Goal: Task Accomplishment & Management: Manage account settings

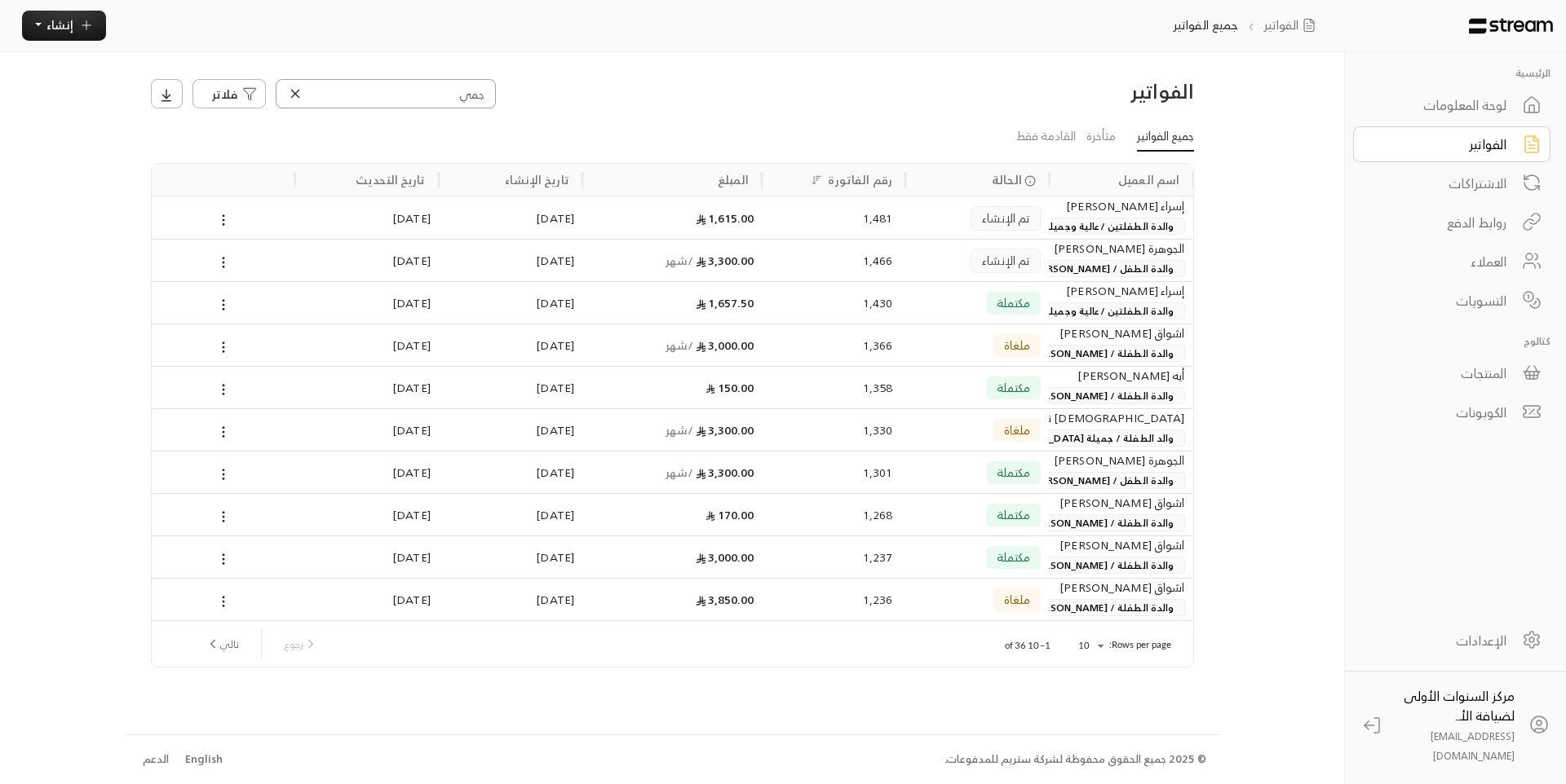
click at [484, 90] on input "جمي" at bounding box center [386, 93] width 220 height 29
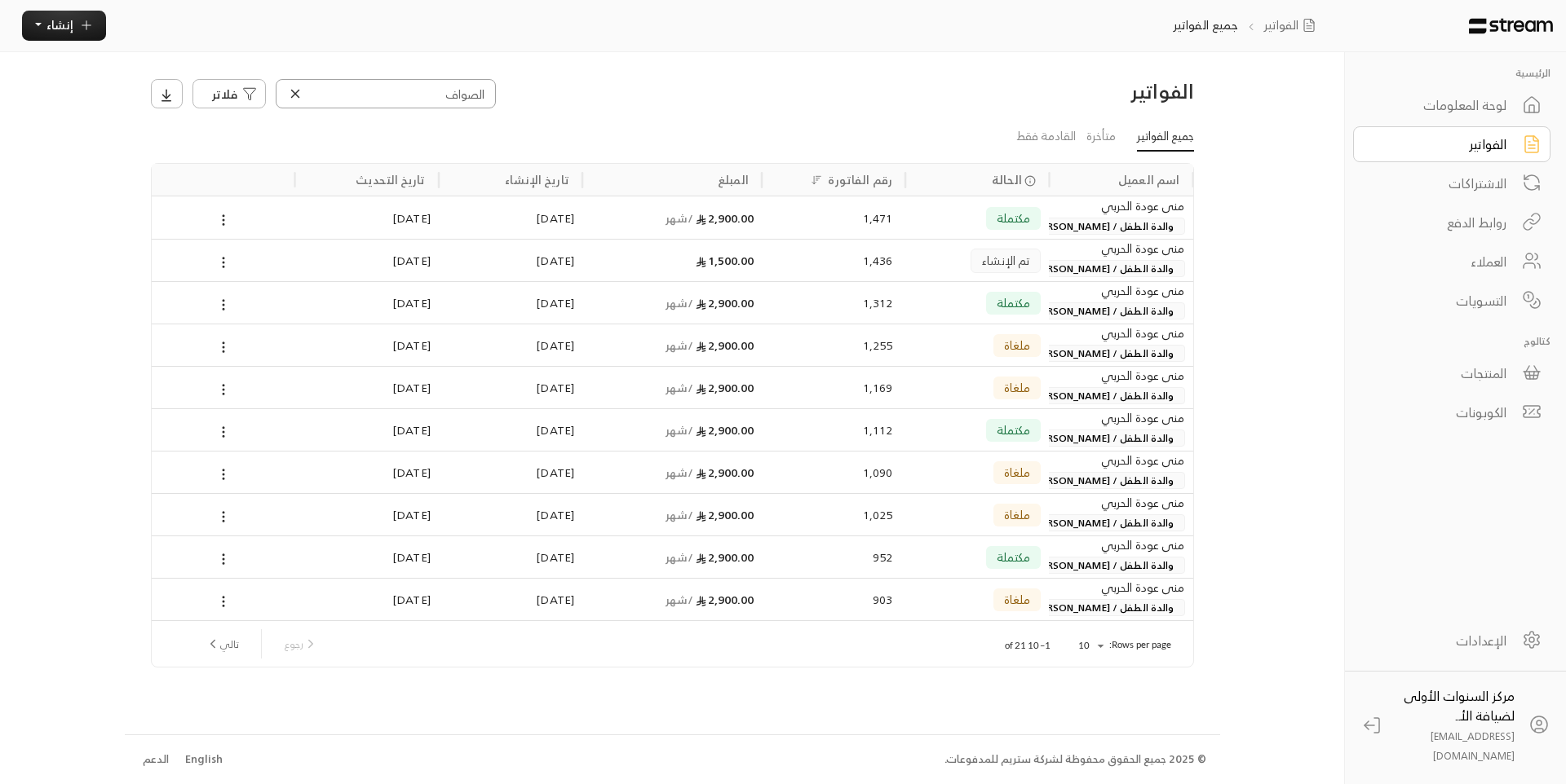
type input "الصواف"
click at [1048, 271] on div "تم الإنشاء" at bounding box center [976, 260] width 143 height 43
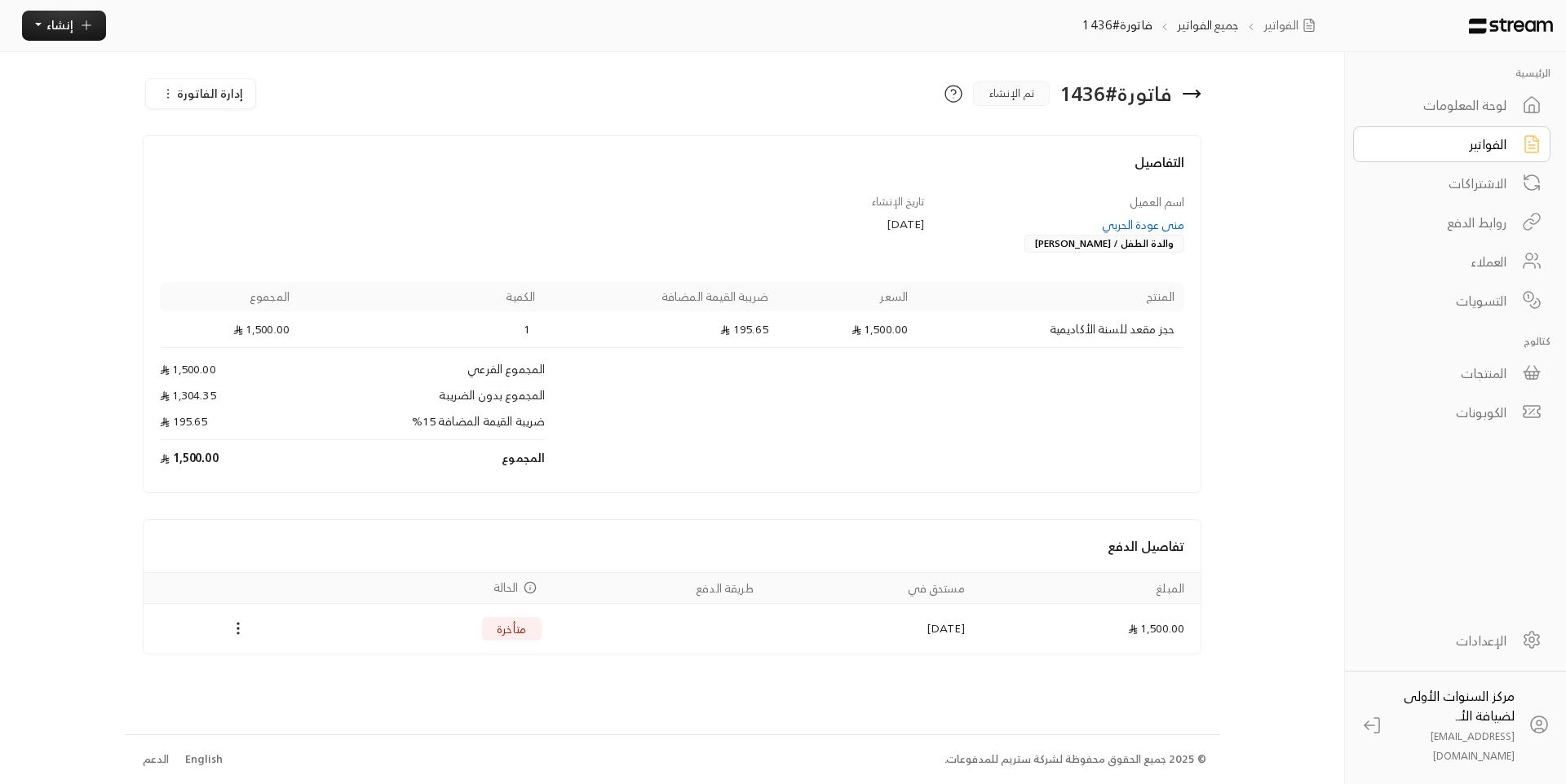
click at [205, 96] on span "إدارة الفاتورة" at bounding box center [211, 93] width 66 height 20
click at [249, 173] on div "إلغاء" at bounding box center [227, 168] width 132 height 16
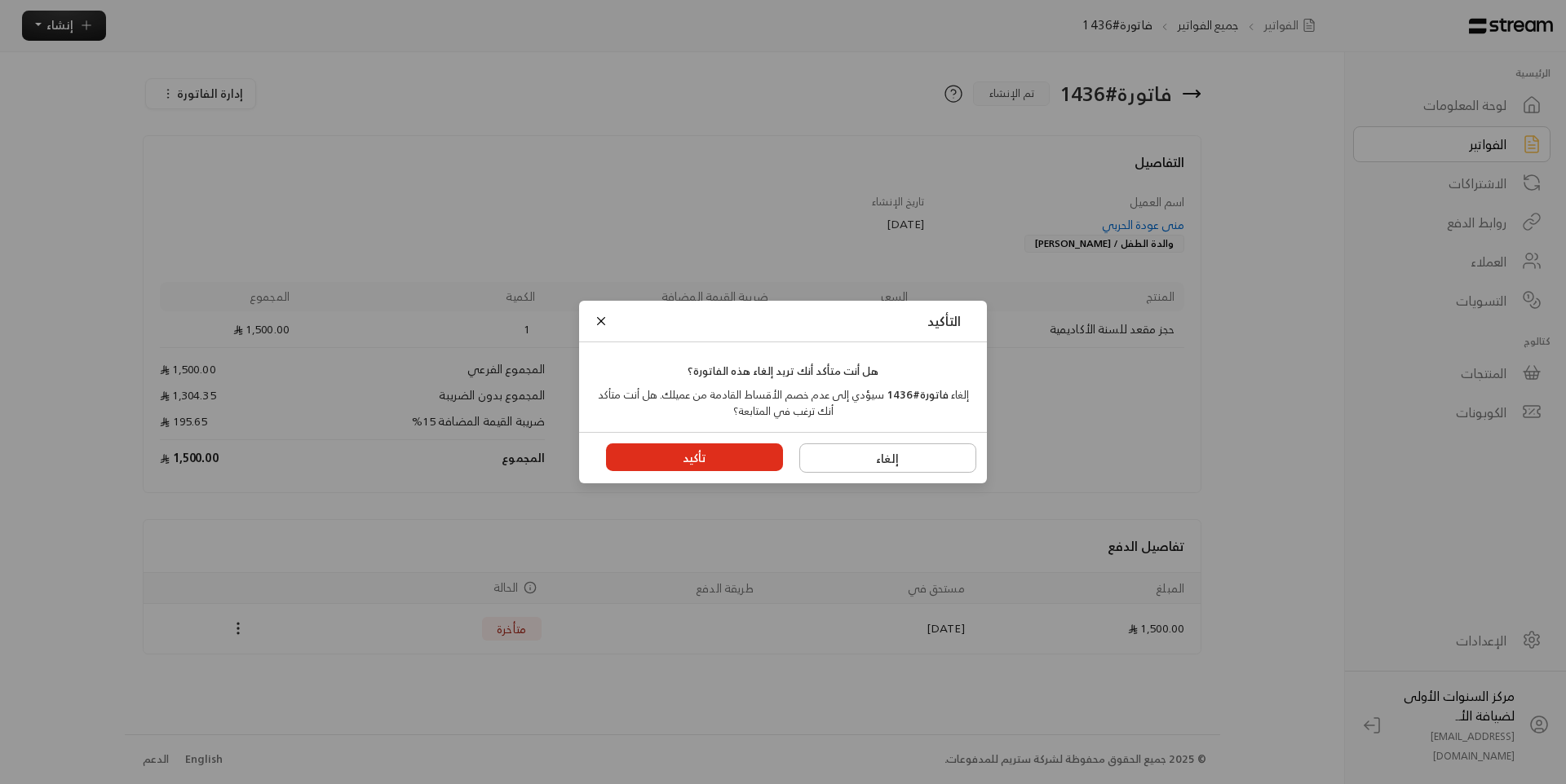
click at [681, 462] on button "تأكيد" at bounding box center [694, 457] width 177 height 27
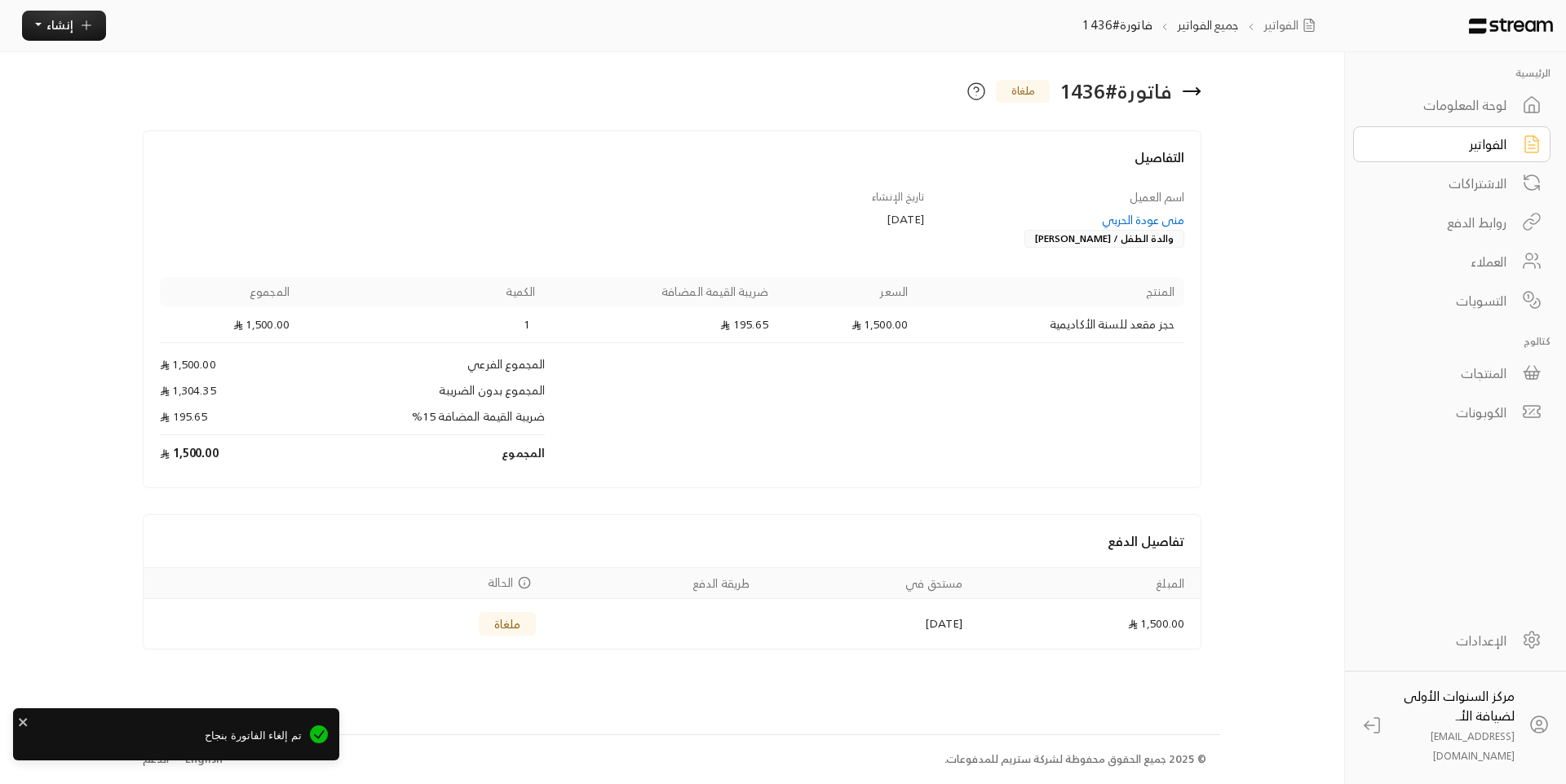
click at [1137, 216] on div "منى عودة الحربي" at bounding box center [1062, 220] width 245 height 16
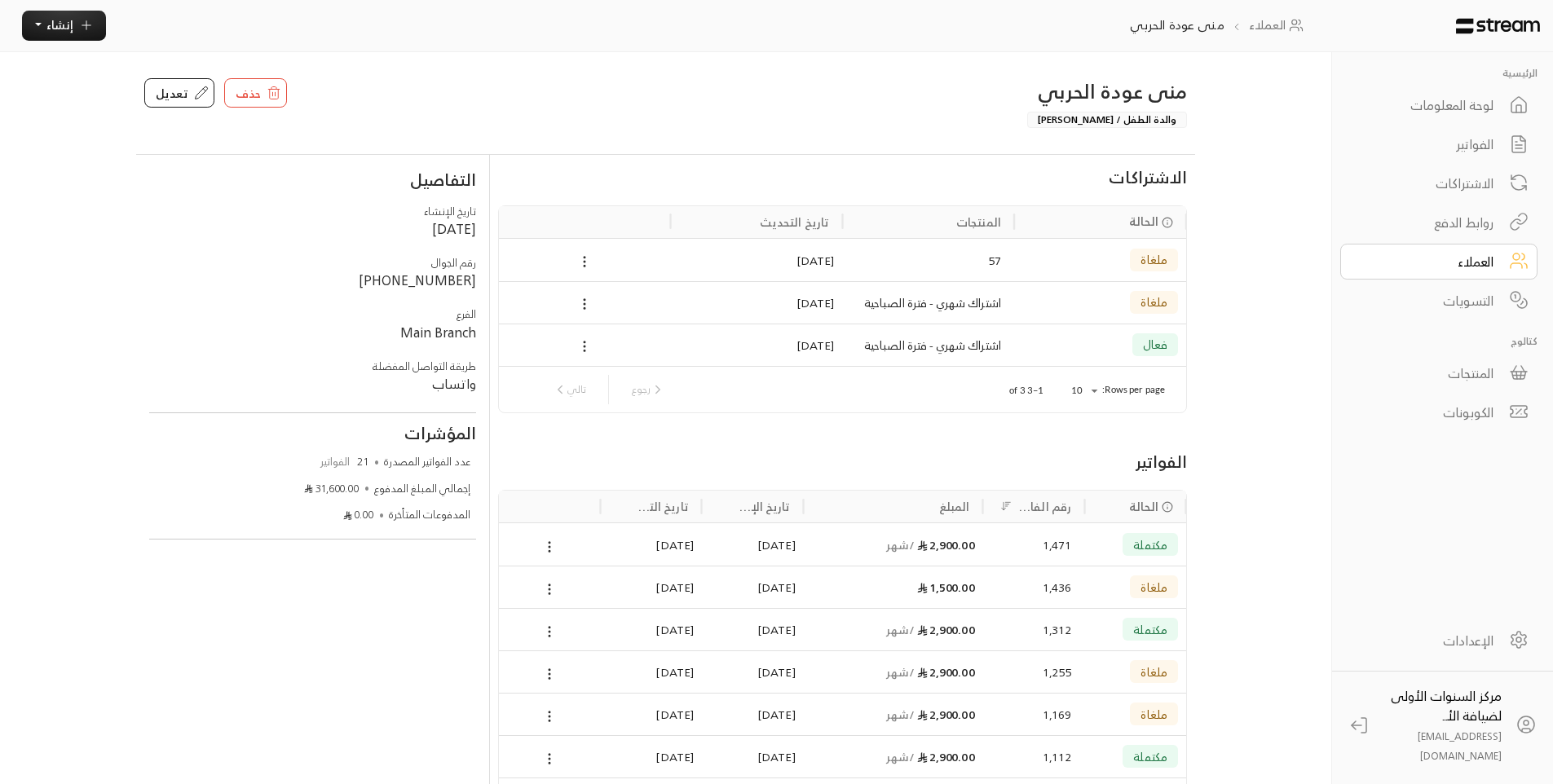
click at [930, 552] on div "2,900.00 / شهر" at bounding box center [893, 545] width 163 height 42
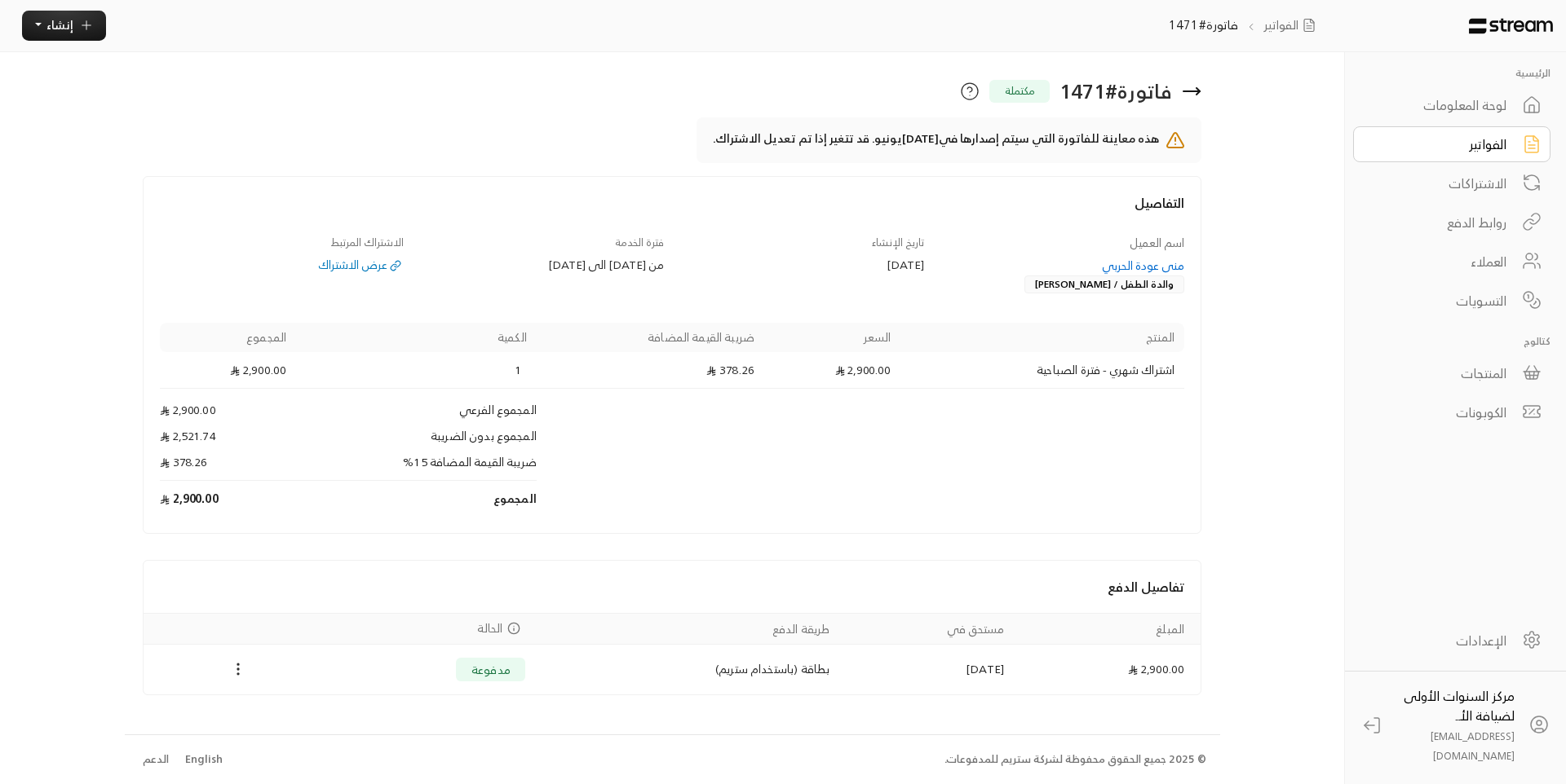
click at [1478, 100] on div "لوحة المعلومات" at bounding box center [1440, 105] width 131 height 20
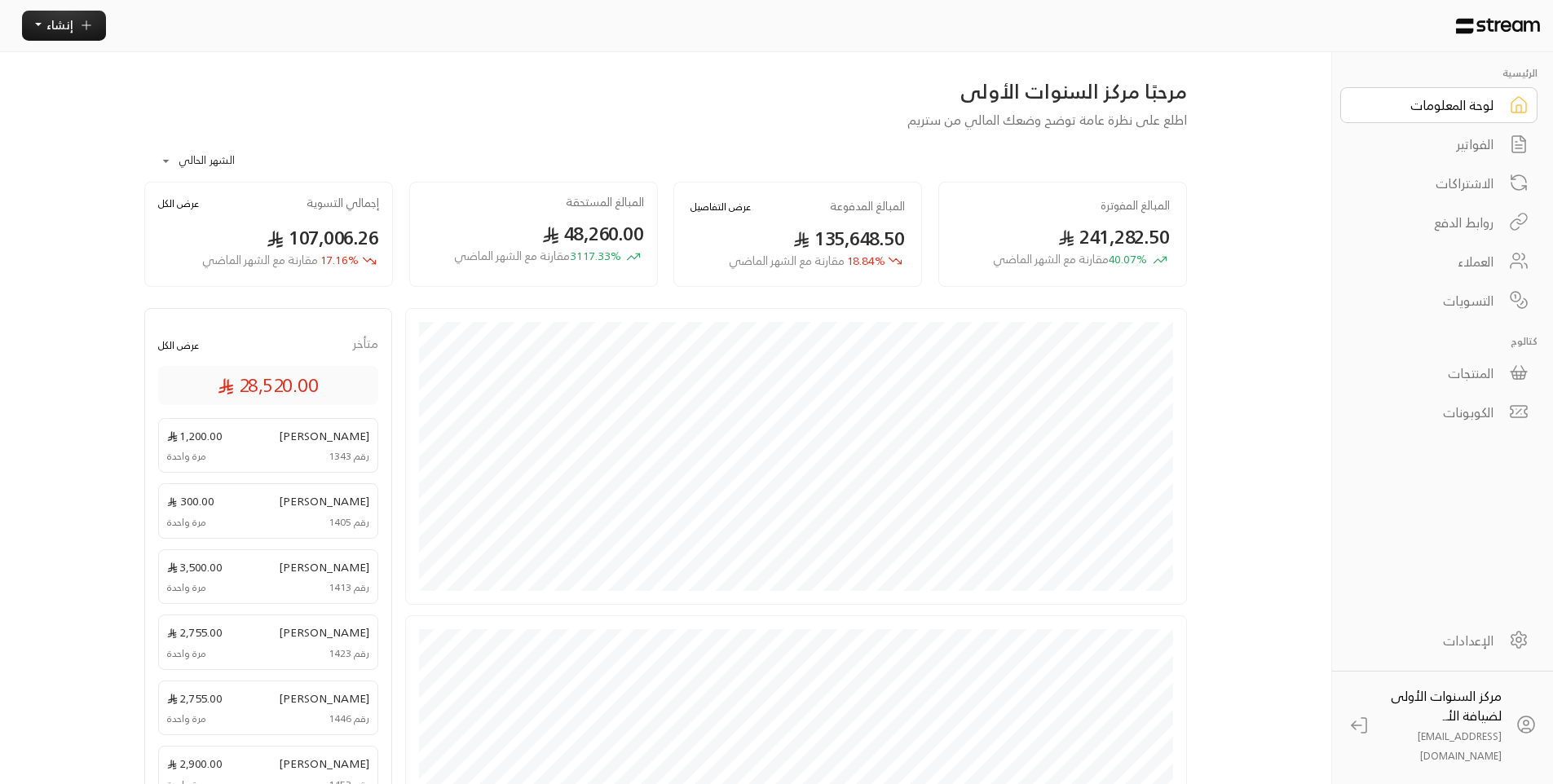
click at [1486, 137] on div "الفواتير" at bounding box center [1428, 144] width 131 height 20
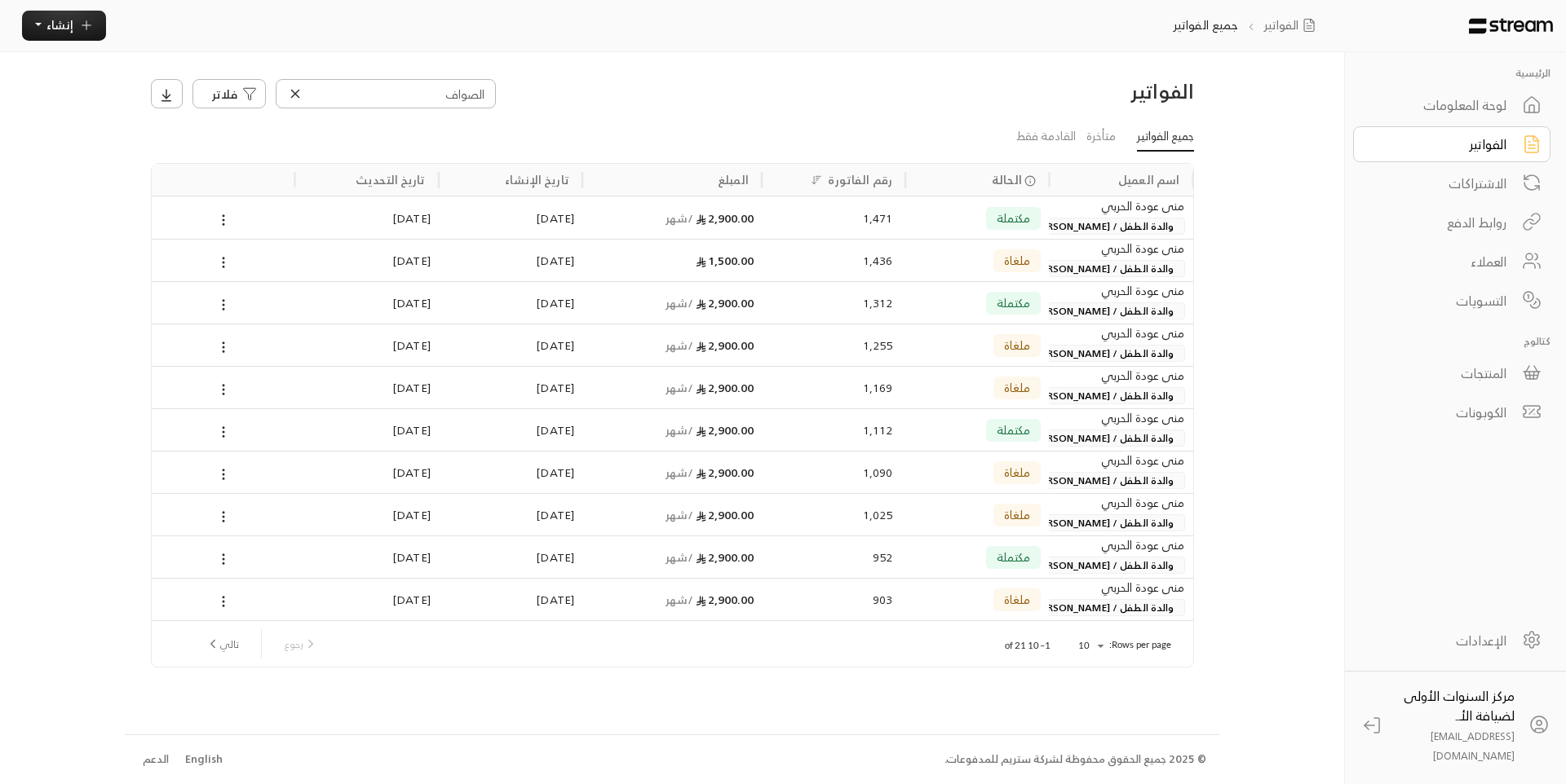
click at [1467, 99] on div "لوحة المعلومات" at bounding box center [1440, 105] width 131 height 20
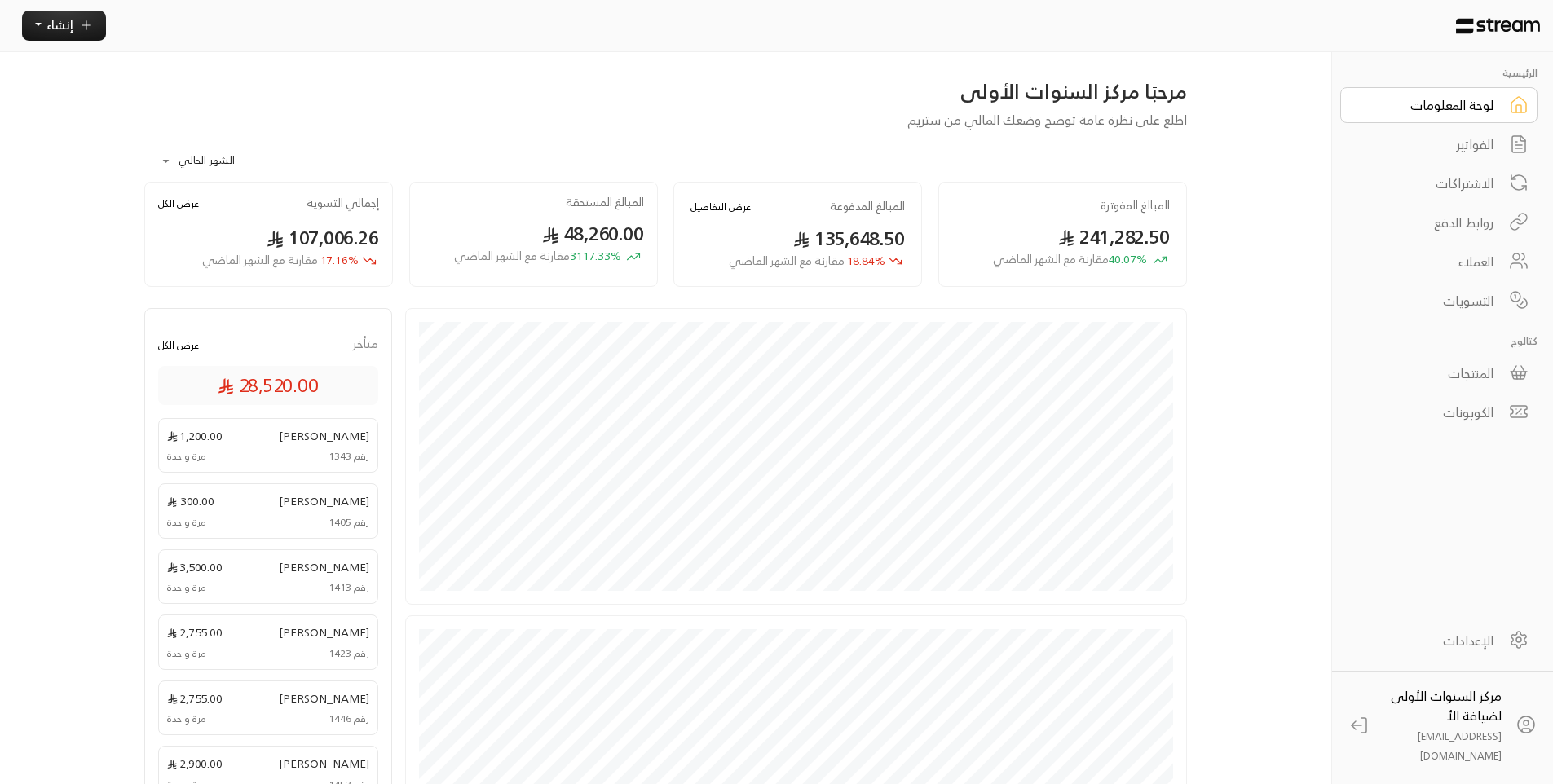
click at [1489, 154] on div "الفواتير" at bounding box center [1428, 144] width 131 height 20
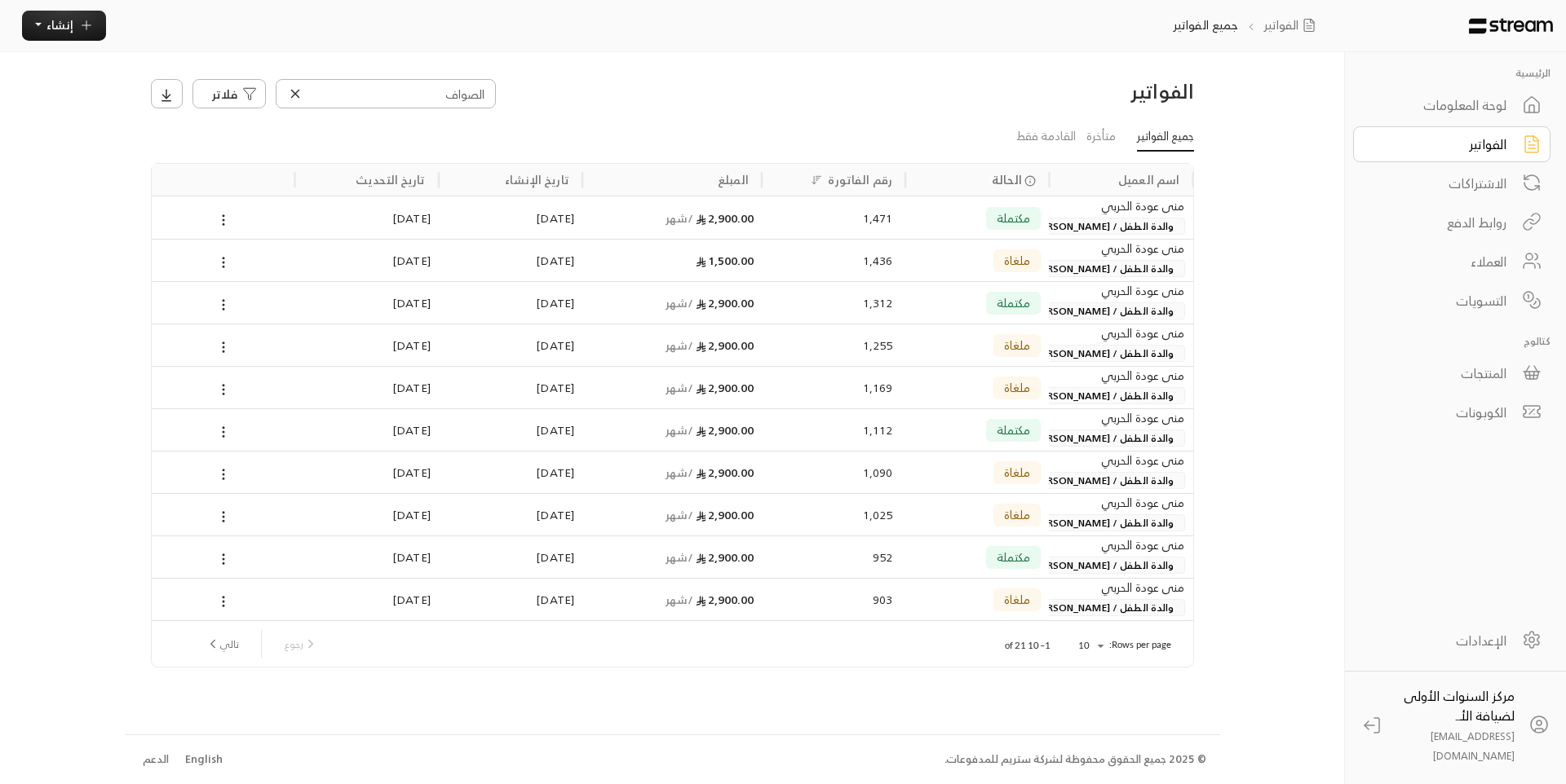
click at [300, 96] on icon at bounding box center [294, 93] width 14 height 14
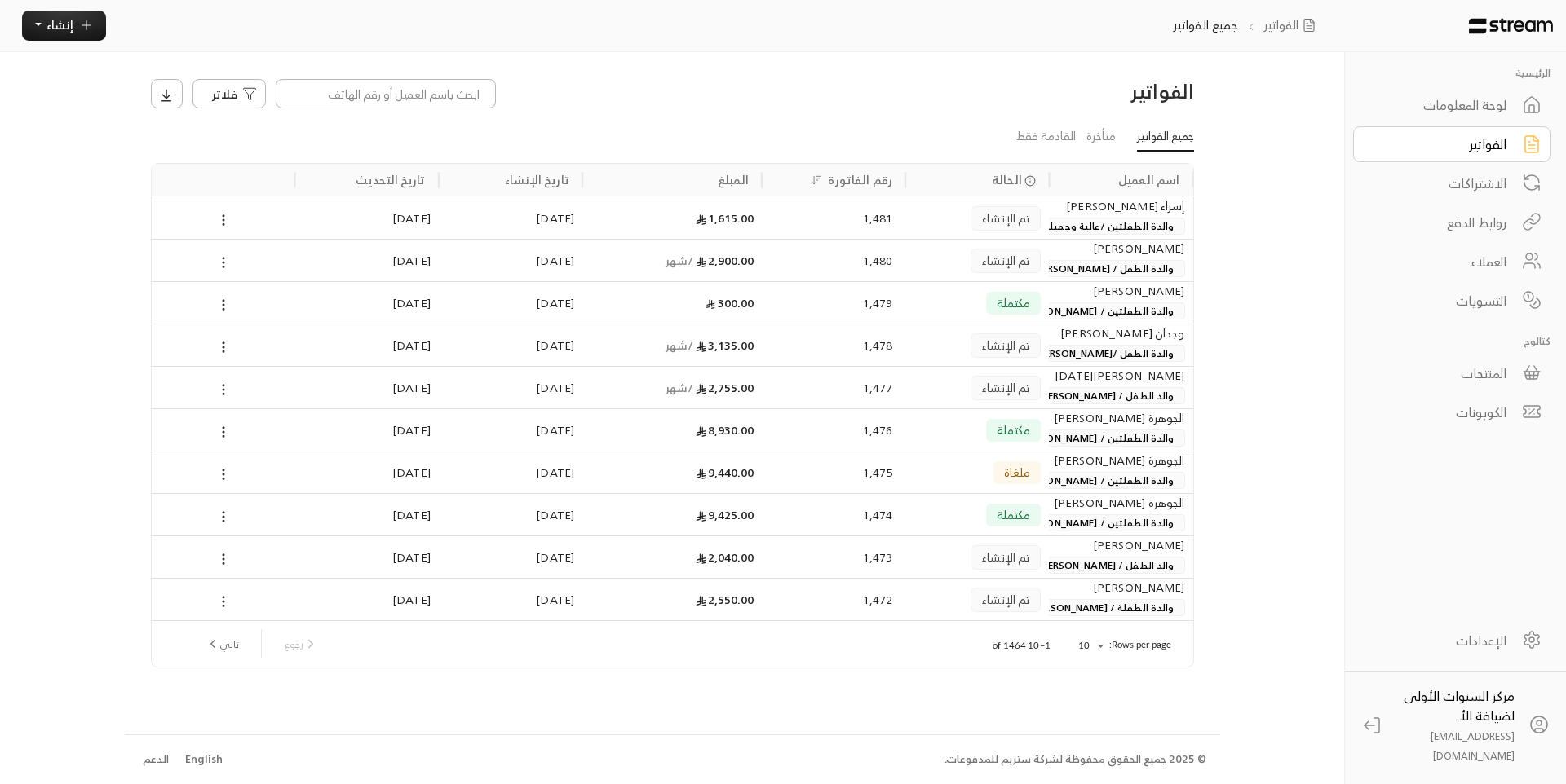
click at [1060, 218] on span "والدة الطفلتين /عالية وجميلة [PERSON_NAME]" at bounding box center [1068, 227] width 230 height 17
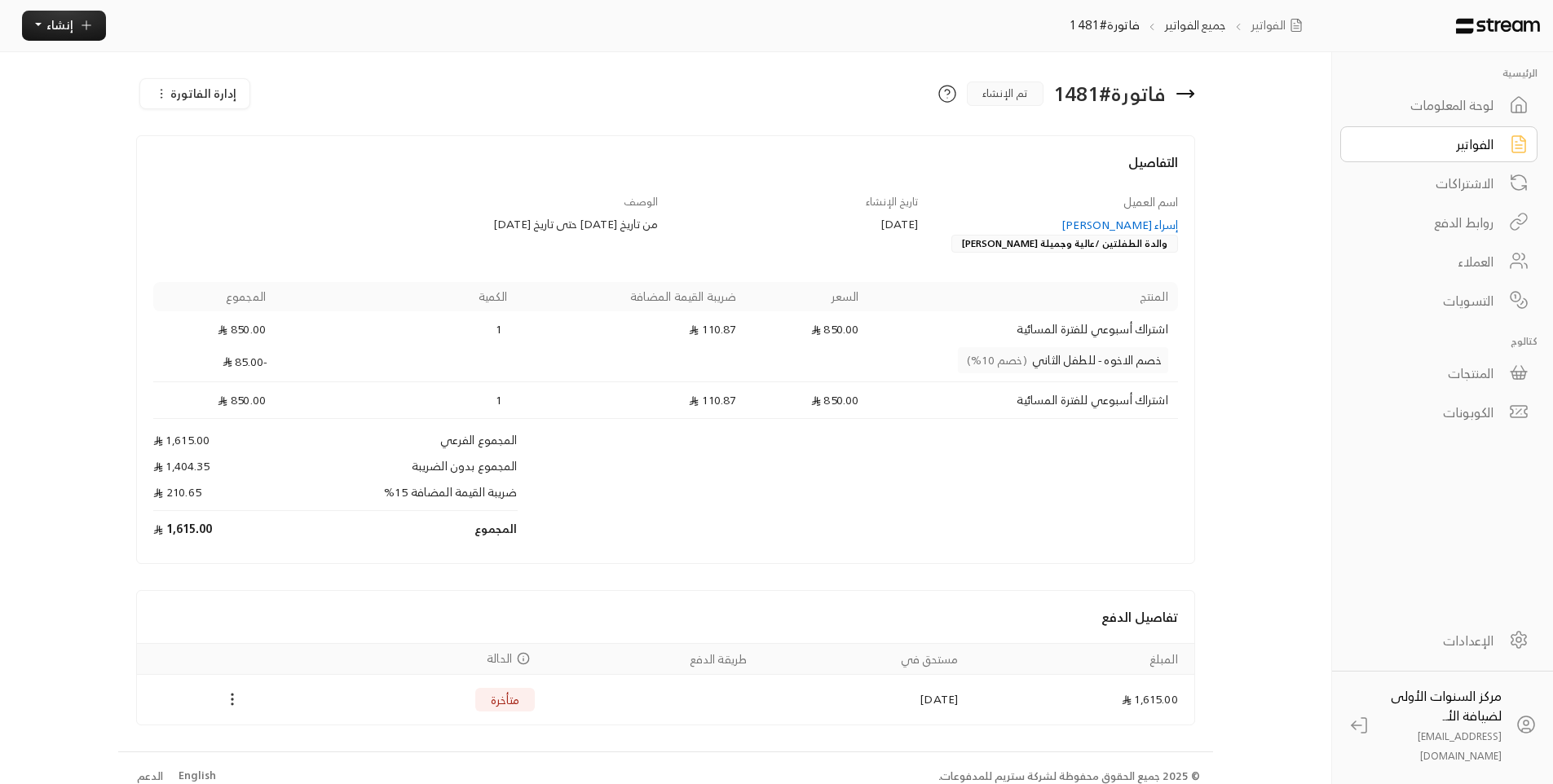
click at [229, 702] on icon "Payments" at bounding box center [231, 699] width 16 height 16
click at [282, 718] on li "تغيير الحالة الى مدفوعة" at bounding box center [293, 729] width 133 height 27
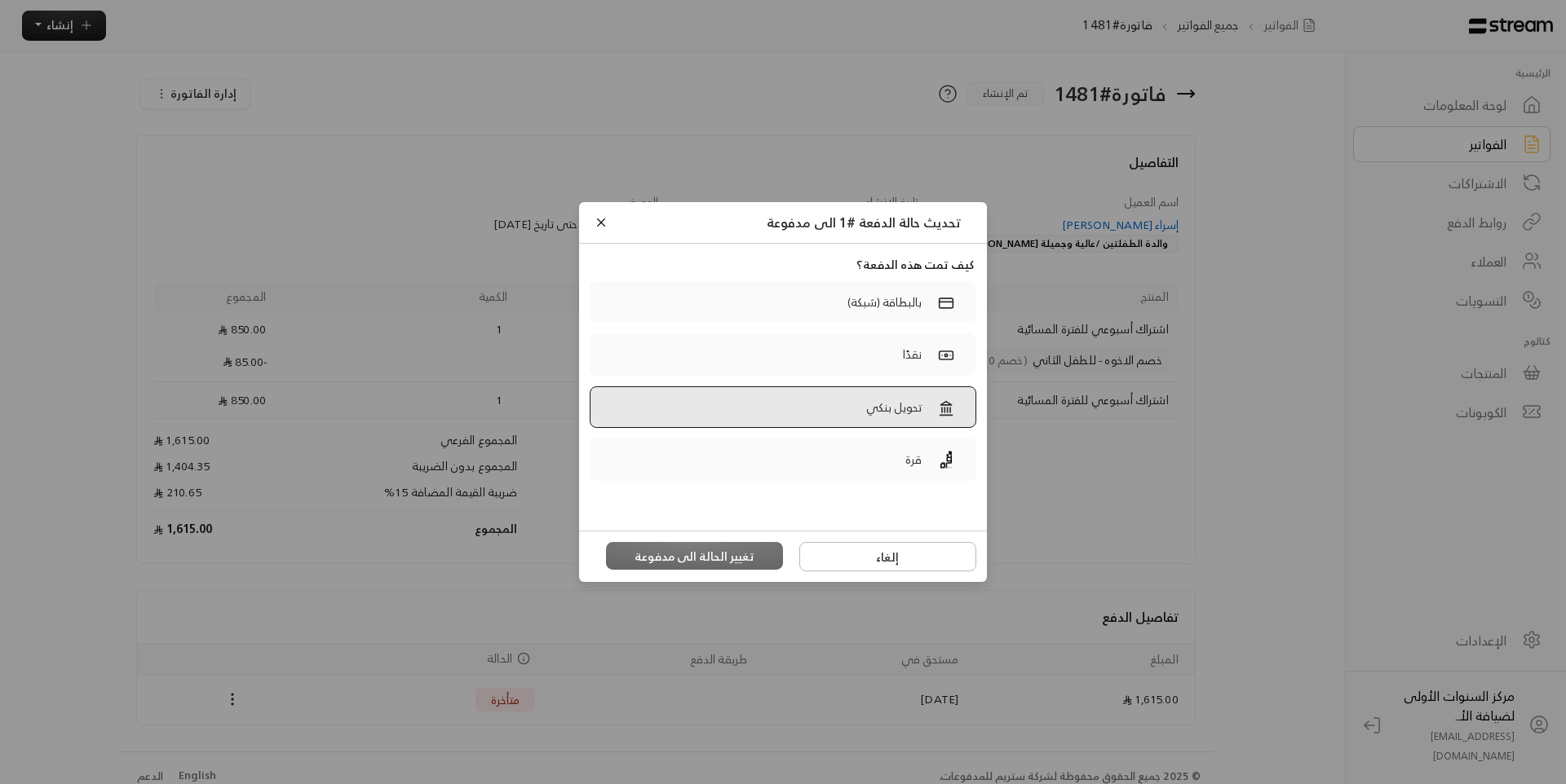
click at [809, 410] on label "تحويل بنكي" at bounding box center [783, 408] width 387 height 43
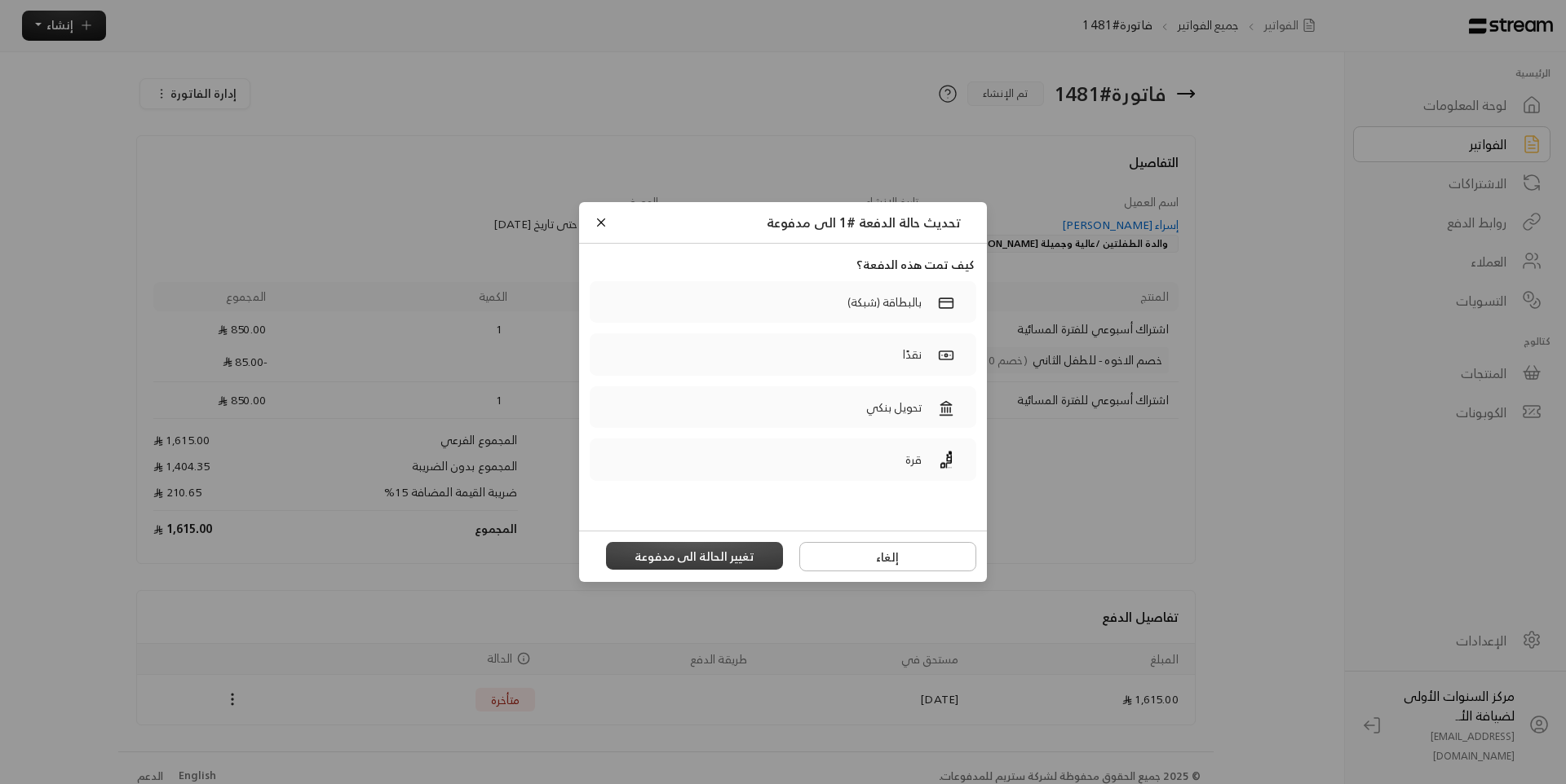
click at [746, 545] on button "تغيير الحالة الى مدفوعة" at bounding box center [694, 556] width 177 height 27
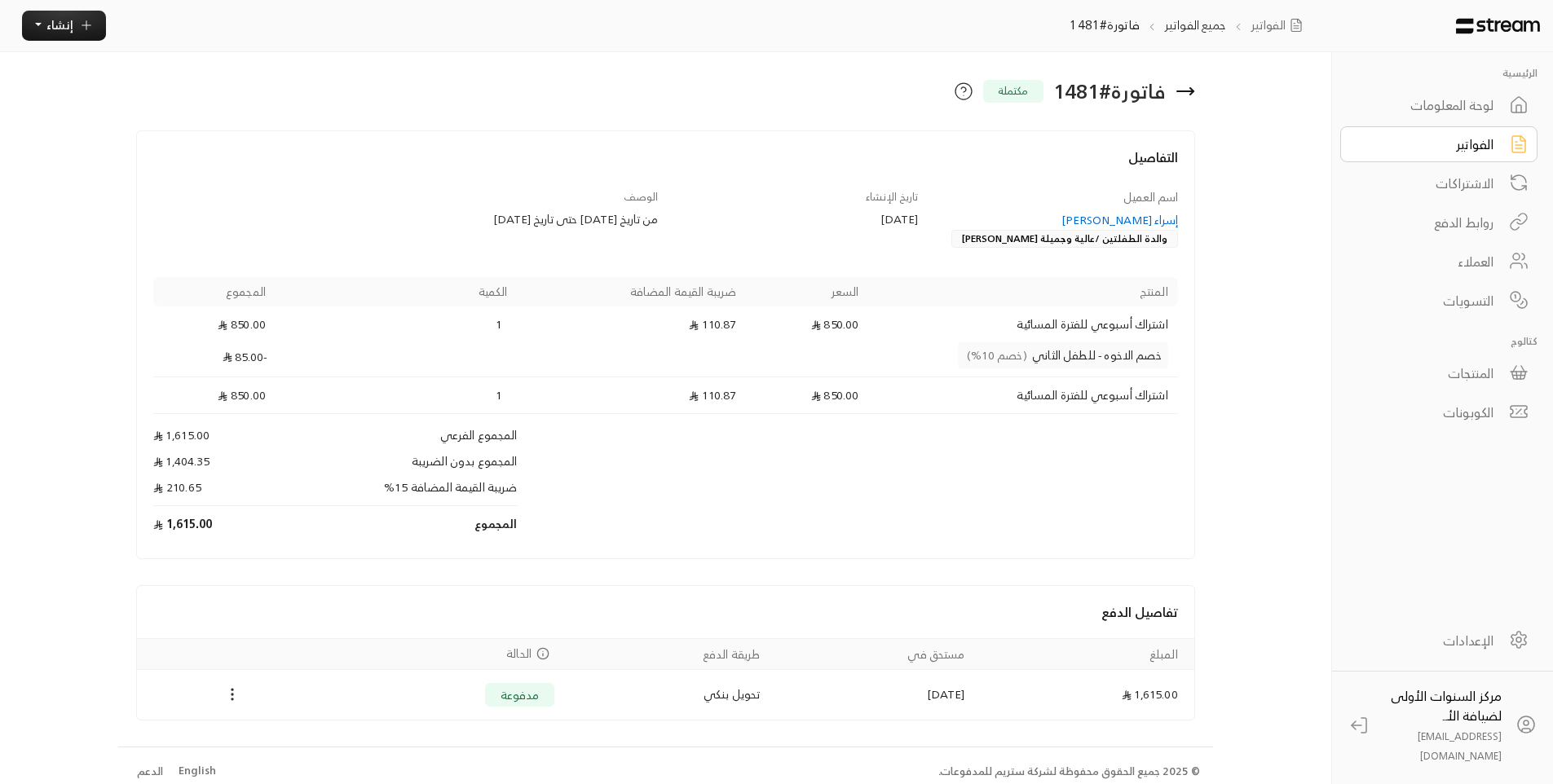
click at [1468, 111] on div "لوحة المعلومات" at bounding box center [1428, 105] width 131 height 20
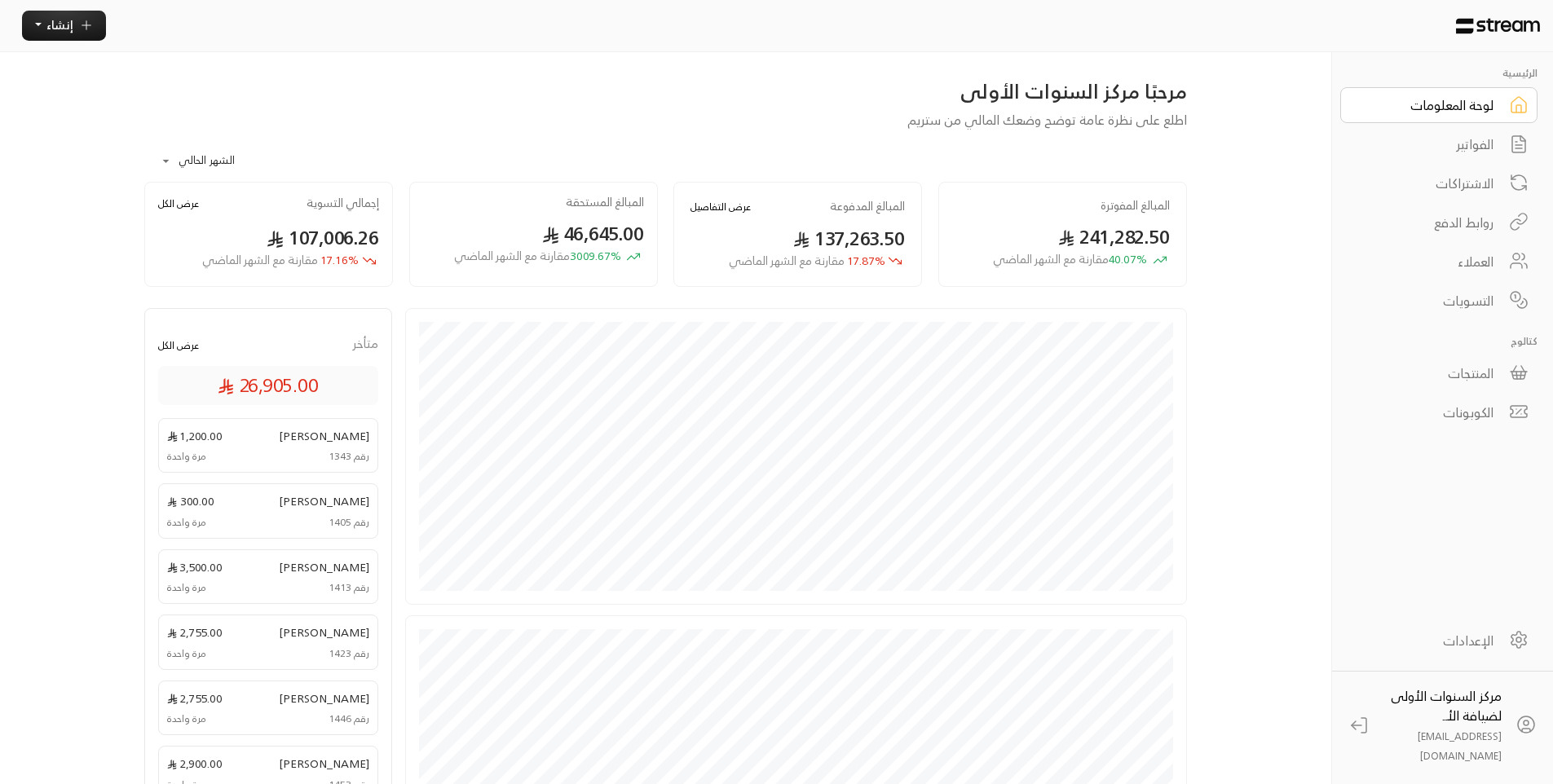
click at [1460, 162] on link "الفواتير" at bounding box center [1438, 144] width 197 height 36
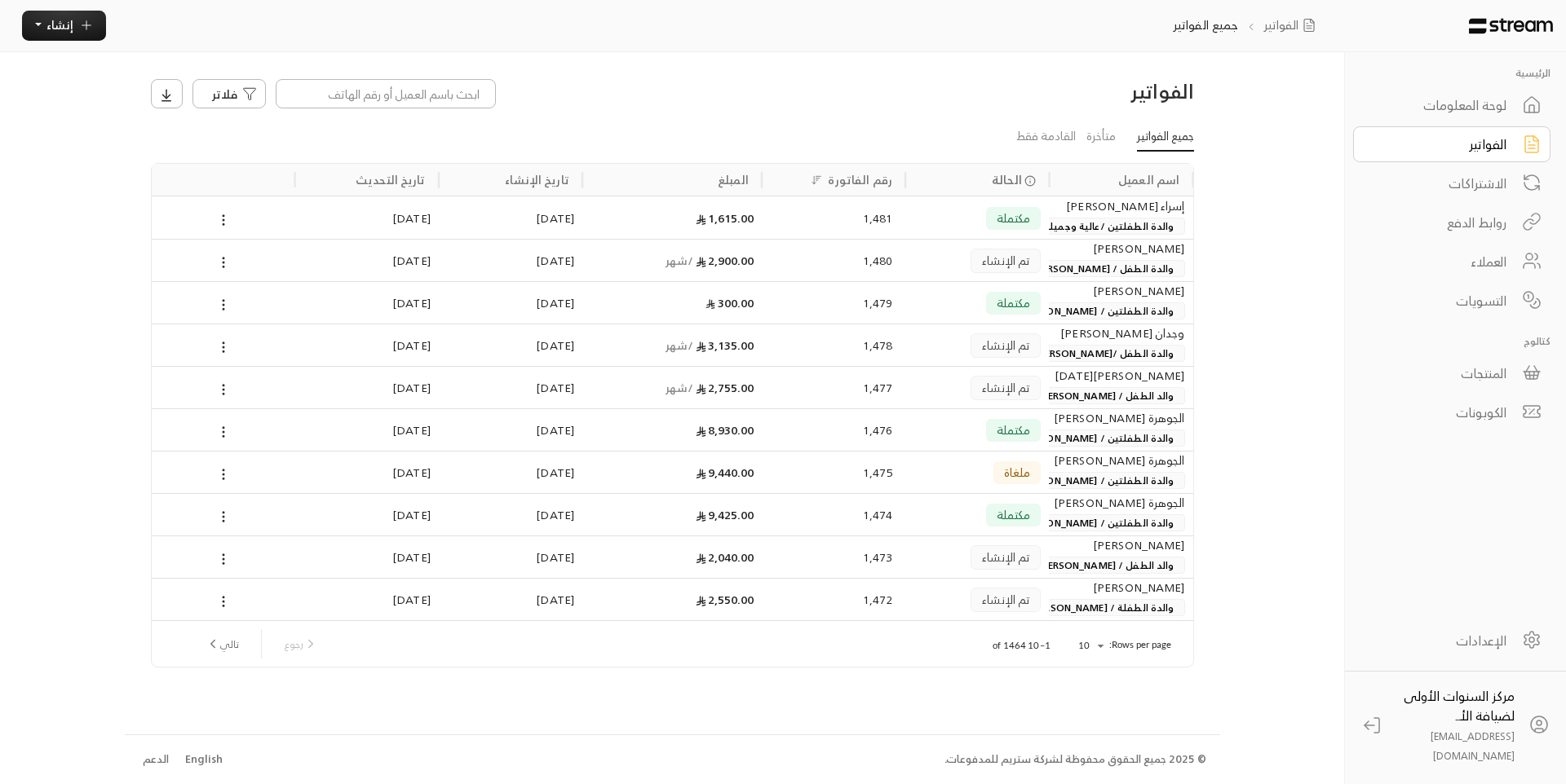
click at [864, 103] on div "فلاتر" at bounding box center [540, 93] width 778 height 29
click at [1074, 310] on span "والدة الطفلتين / [PERSON_NAME]" at bounding box center [1096, 311] width 175 height 17
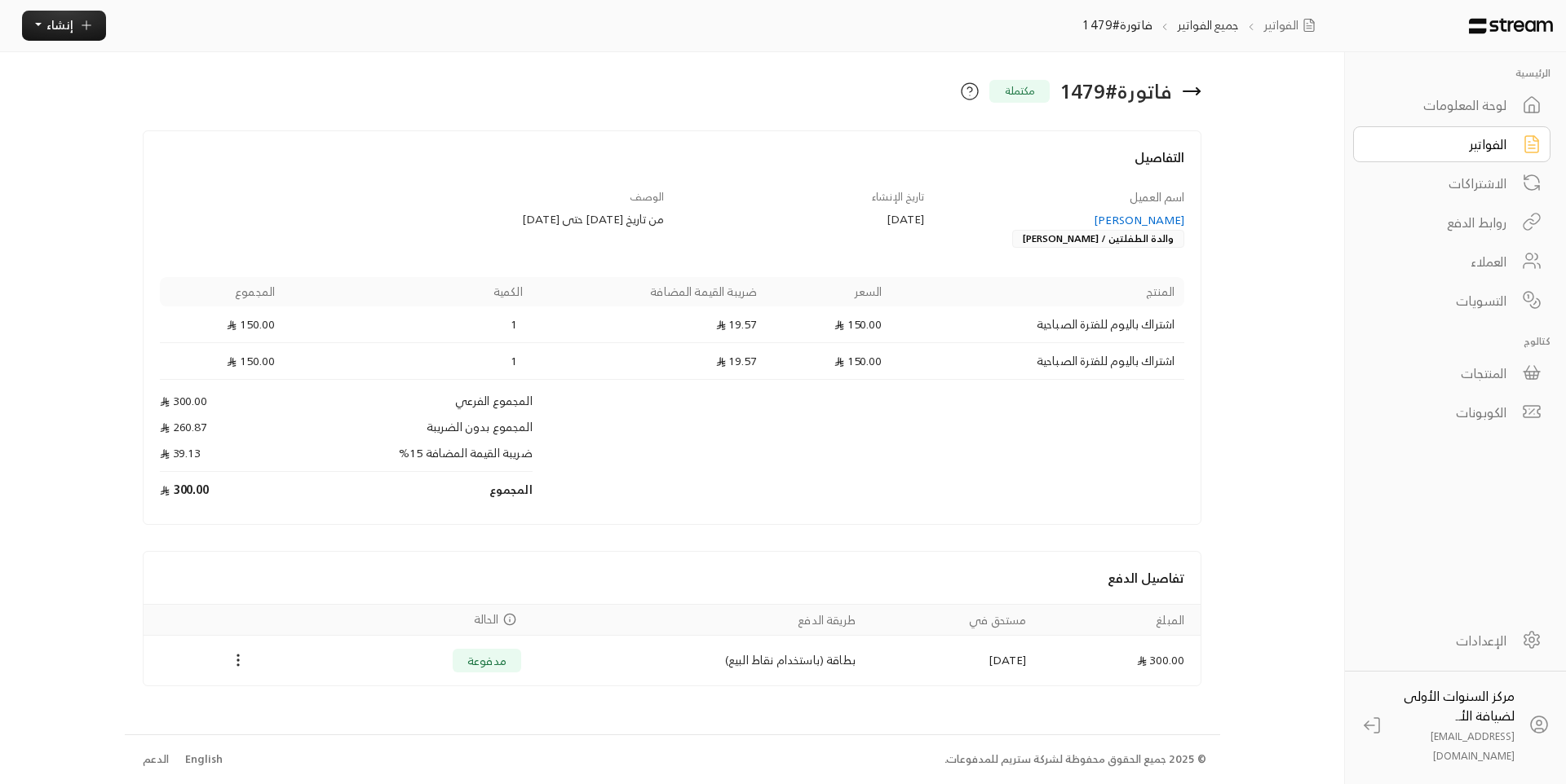
click at [927, 111] on div "فاتورة # 1479 مكتملة" at bounding box center [672, 98] width 1059 height 39
click at [1459, 103] on div "لوحة المعلومات" at bounding box center [1440, 105] width 131 height 20
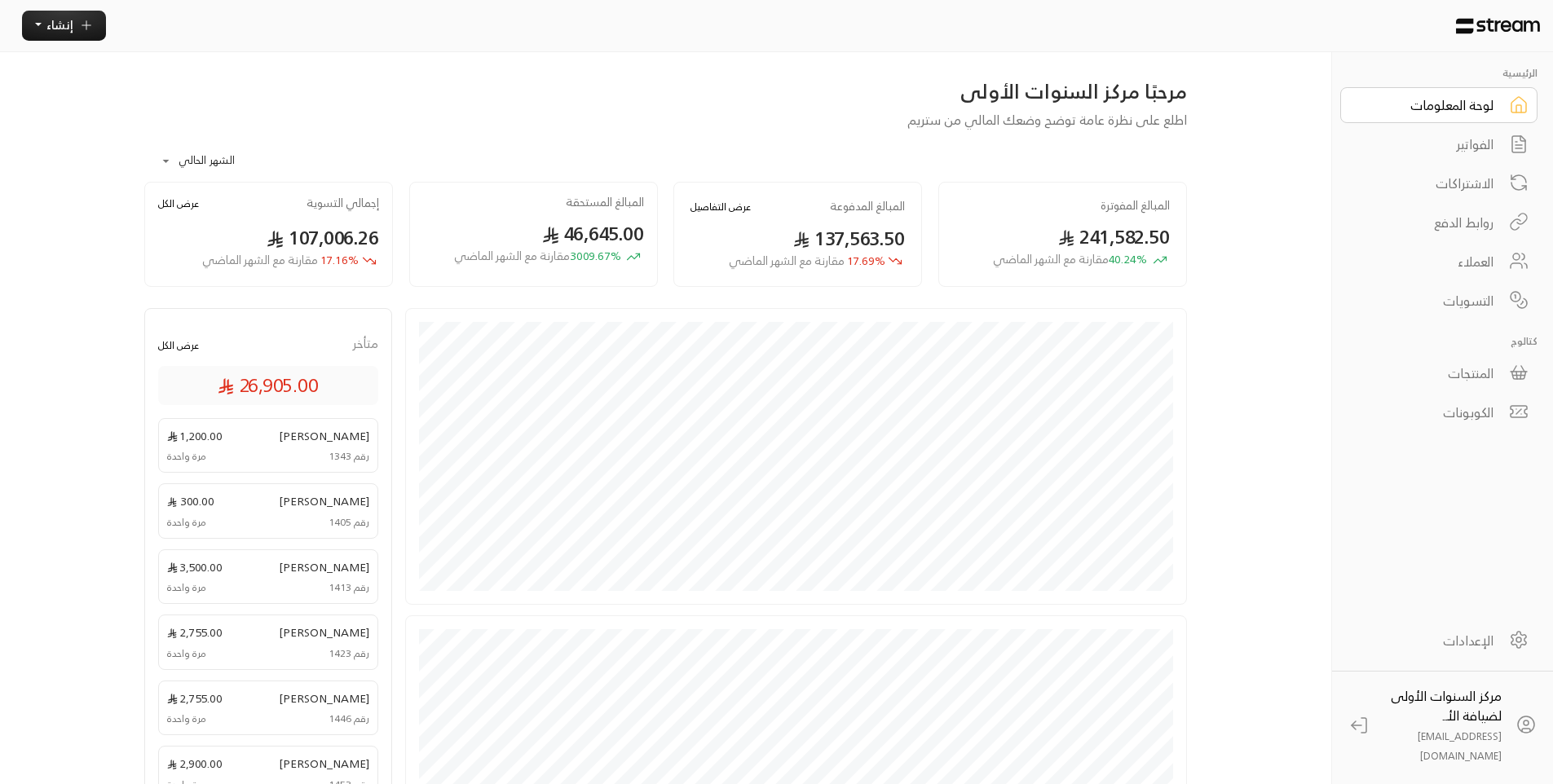
click at [1144, 147] on div "**********" at bounding box center [666, 156] width 1043 height 53
click at [1467, 140] on div "الفواتير" at bounding box center [1428, 144] width 131 height 20
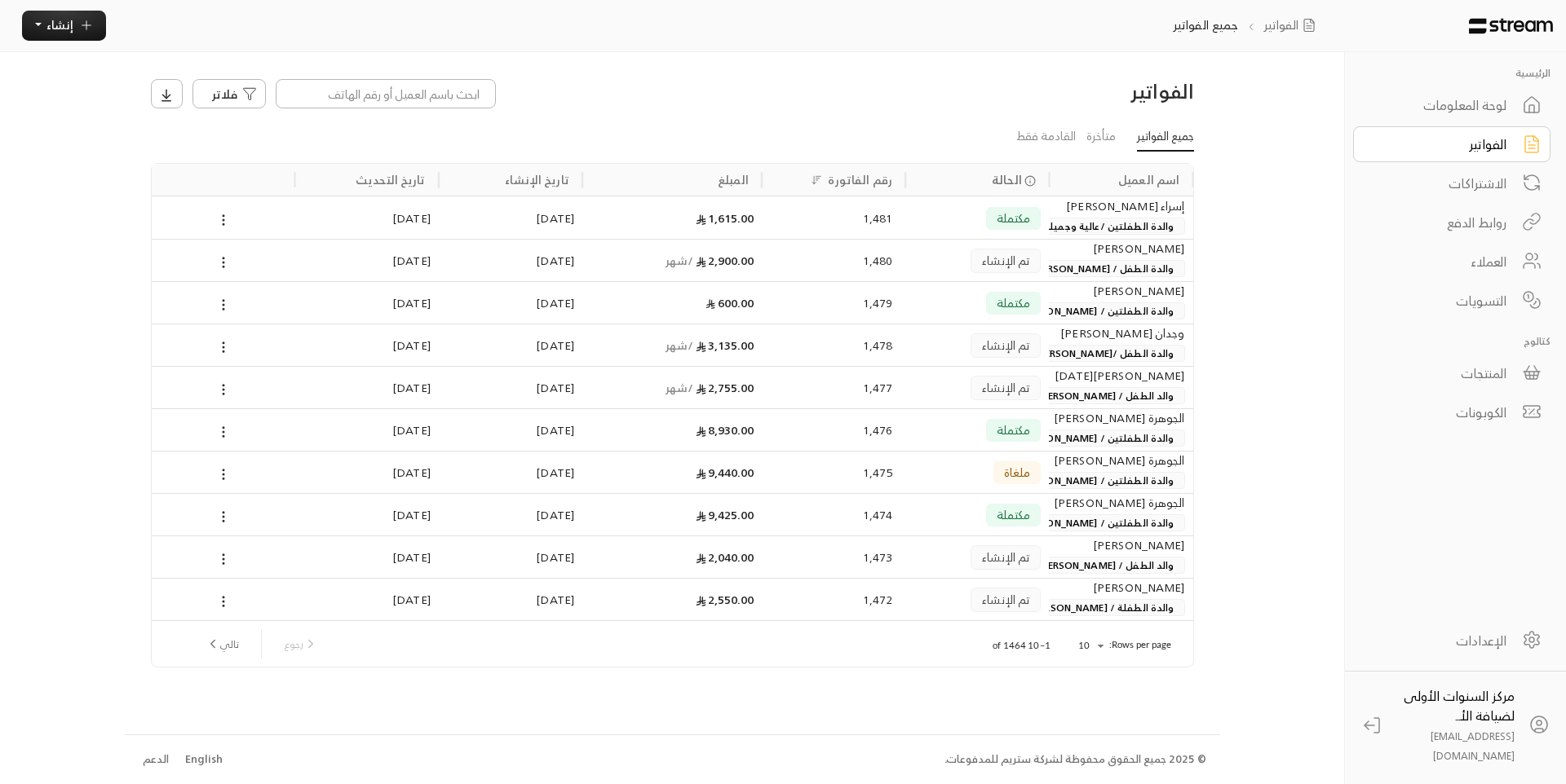
click at [1078, 353] on span "والدة الطفل /[PERSON_NAME] [PERSON_NAME]" at bounding box center [1064, 354] width 240 height 17
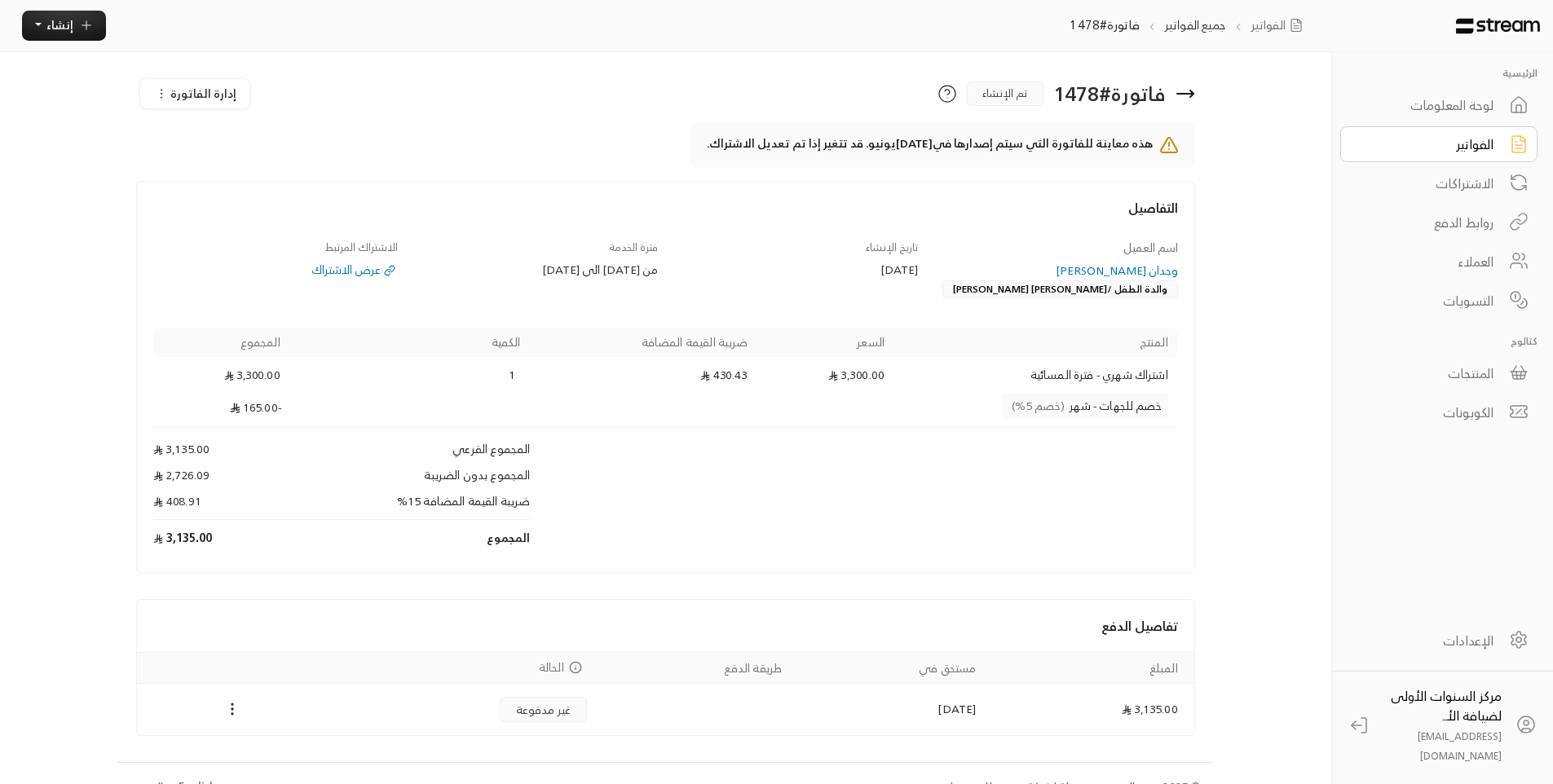
click at [1186, 97] on icon at bounding box center [1185, 94] width 20 height 20
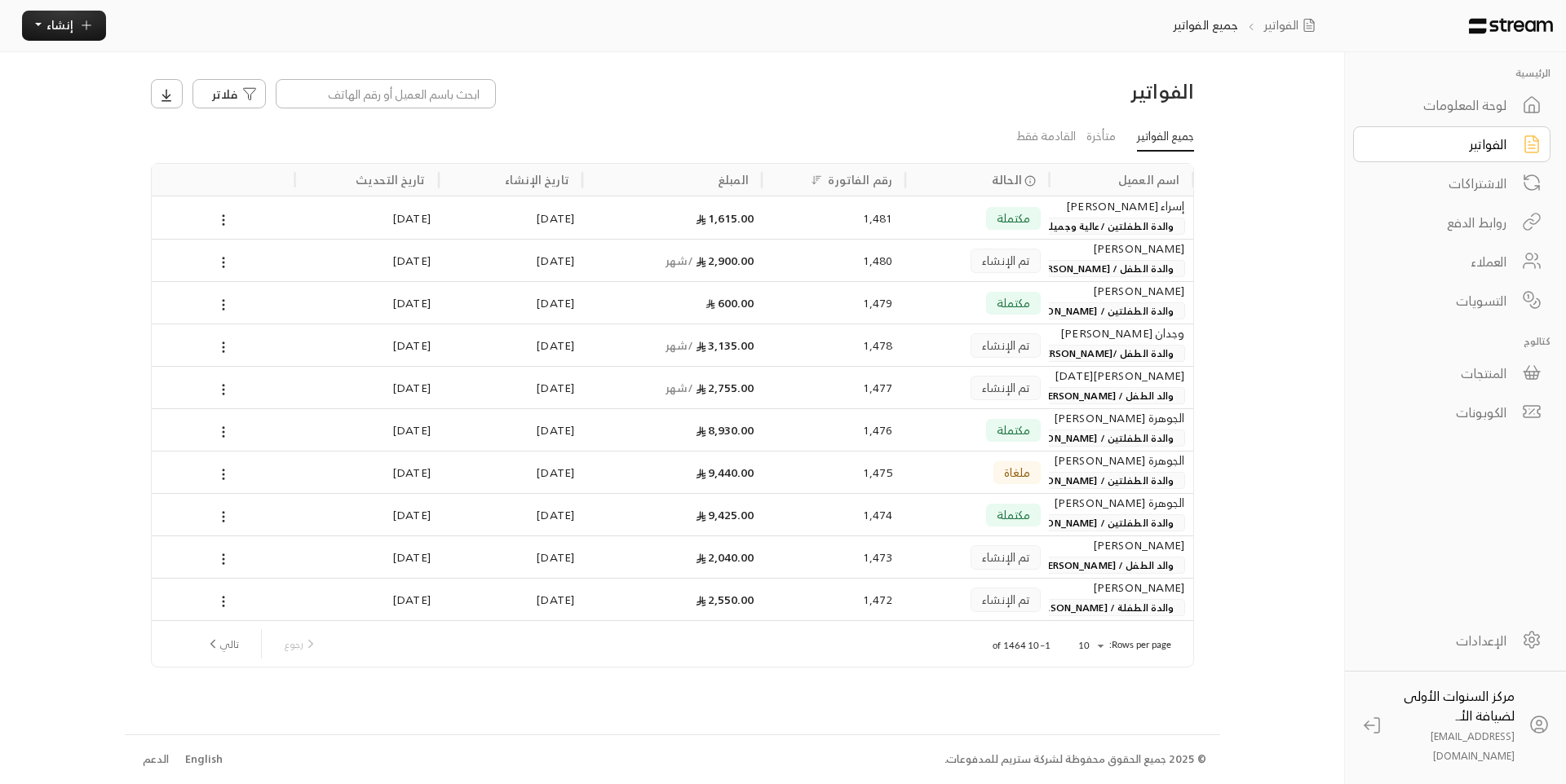
click at [1085, 601] on span "والدة الطفلة / [PERSON_NAME]" at bounding box center [1102, 608] width 165 height 17
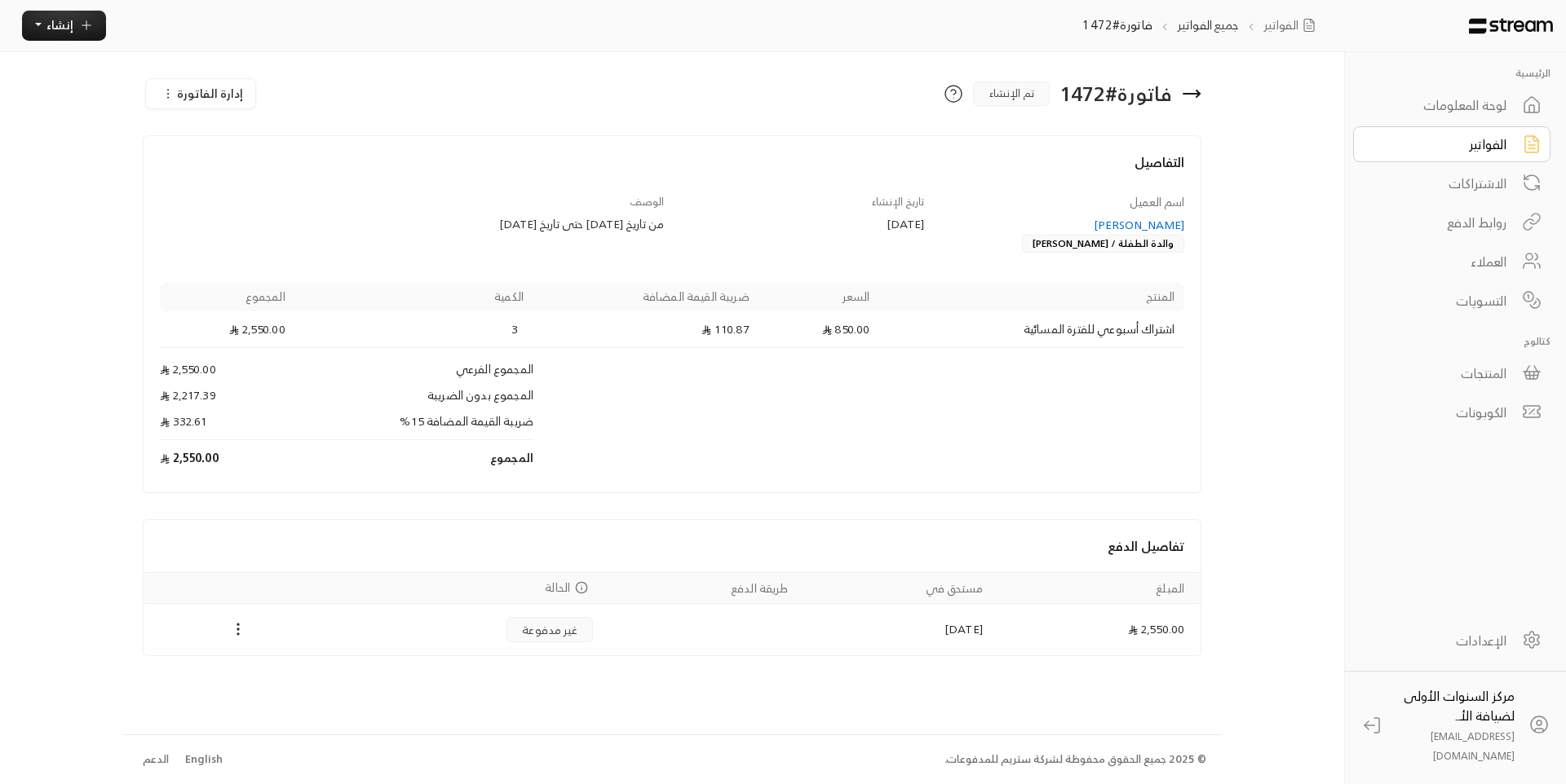
click at [1197, 97] on icon at bounding box center [1197, 93] width 3 height 7
